Goal: Transaction & Acquisition: Purchase product/service

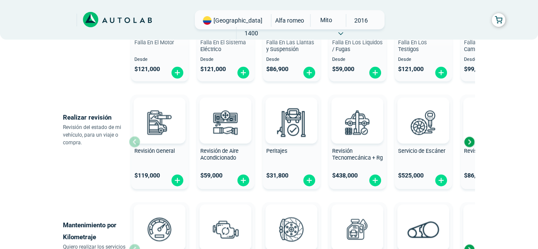
scroll to position [264, 0]
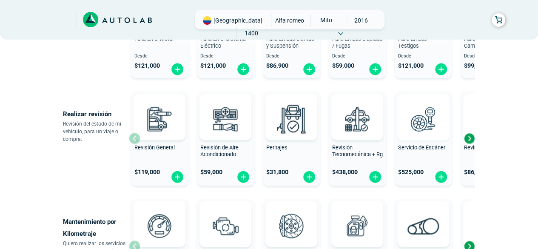
click at [420, 128] on img at bounding box center [422, 118] width 37 height 37
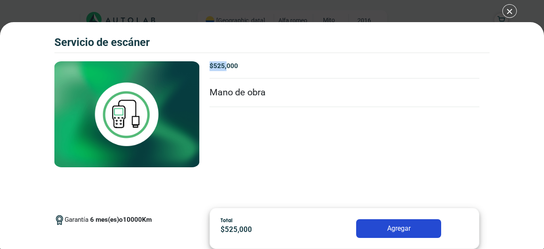
drag, startPoint x: 208, startPoint y: 68, endPoint x: 228, endPoint y: 68, distance: 19.6
click at [228, 68] on div "Garantía 6 mes(es) o 10000 Km $ 525,000 Servicio de Escaner" at bounding box center [344, 131] width 290 height 140
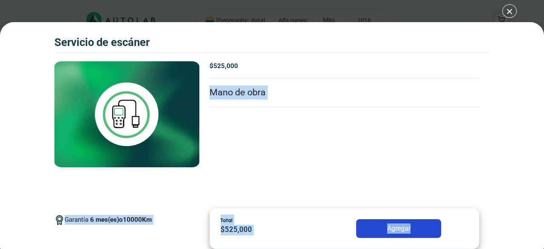
drag, startPoint x: 544, startPoint y: 66, endPoint x: 537, endPoint y: 207, distance: 140.8
click at [537, 207] on div "Servicio de escáner Servicio de escáner Garantía 6 10000 Km" at bounding box center [272, 135] width 544 height 227
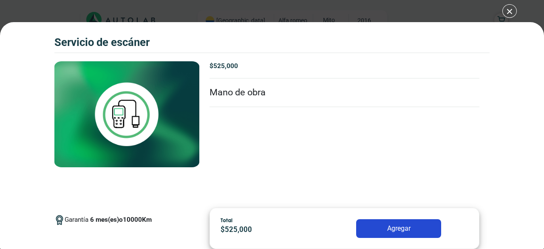
click at [543, 234] on div "Servicio de escáner Servicio de escáner Garantía 6 10000 Km" at bounding box center [272, 135] width 544 height 227
click at [541, 239] on div "Servicio de escáner Servicio de escáner Garantía 6 10000 Km" at bounding box center [272, 135] width 544 height 227
click at [507, 12] on div "Servicio de escáner Servicio de escáner Garantía 6" at bounding box center [272, 124] width 544 height 249
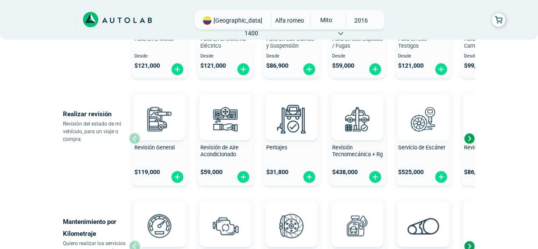
click at [427, 123] on img at bounding box center [422, 118] width 37 height 37
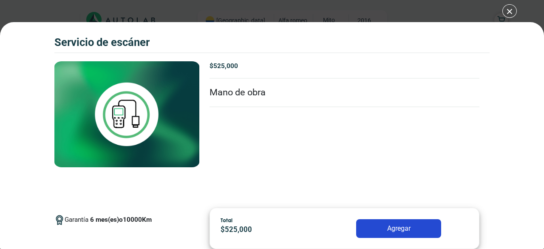
click at [392, 223] on button "Agregar" at bounding box center [398, 228] width 85 height 19
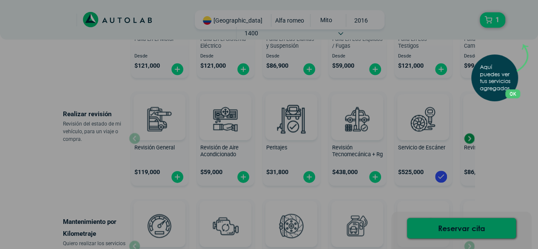
click at [507, 25] on div "Aquí puedes ver tus servicios agregados. OK .aex,.bex{fill:none!important;strok…" at bounding box center [269, 124] width 538 height 249
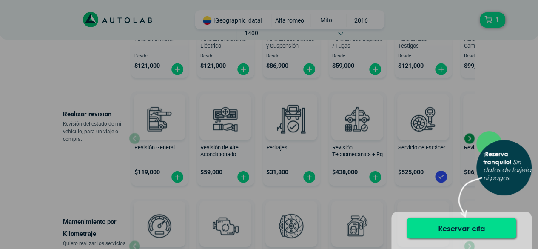
click at [489, 118] on div "× ¡Reserva tranquilo! Sin datos de tarjeta ni pagos" at bounding box center [269, 124] width 538 height 249
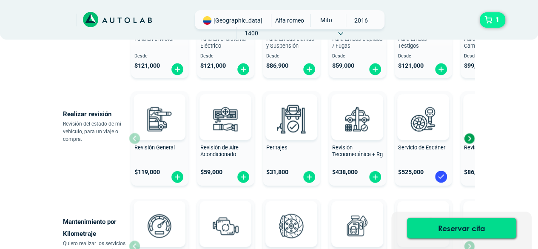
click at [489, 21] on button "1" at bounding box center [492, 19] width 26 height 15
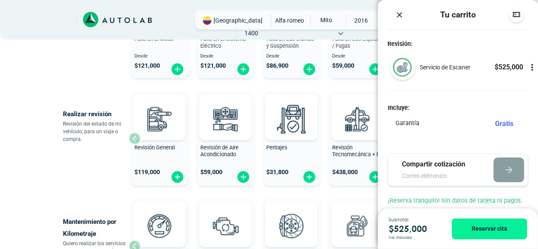
scroll to position [6, 0]
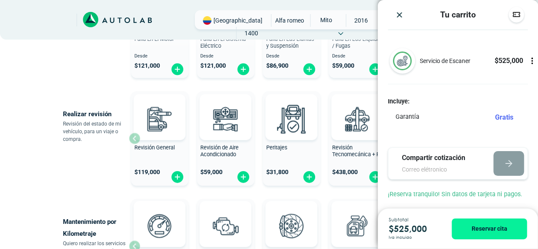
click at [395, 68] on div at bounding box center [402, 61] width 26 height 26
drag, startPoint x: 389, startPoint y: 229, endPoint x: 428, endPoint y: 232, distance: 39.6
click at [428, 232] on p "$ 525,000" at bounding box center [413, 228] width 50 height 13
click at [360, 86] on div "Duración 1h 10min Puntos de revisión Revisión visual y preventiva de 87 puntos …" at bounding box center [269, 191] width 412 height 639
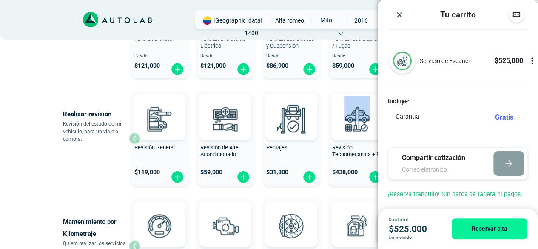
click at [396, 18] on img "Close" at bounding box center [399, 15] width 9 height 9
